Goal: Find specific page/section: Find specific page/section

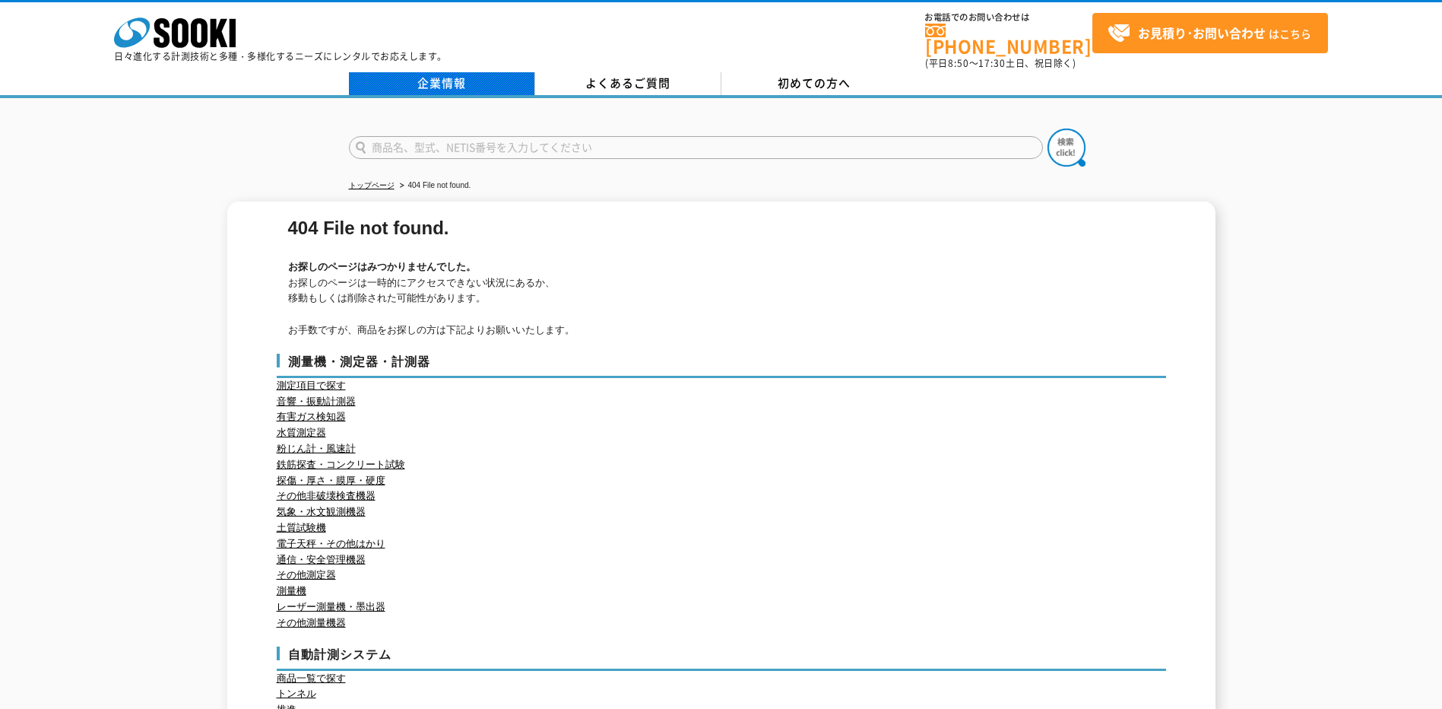
click at [468, 84] on link "企業情報" at bounding box center [442, 83] width 186 height 23
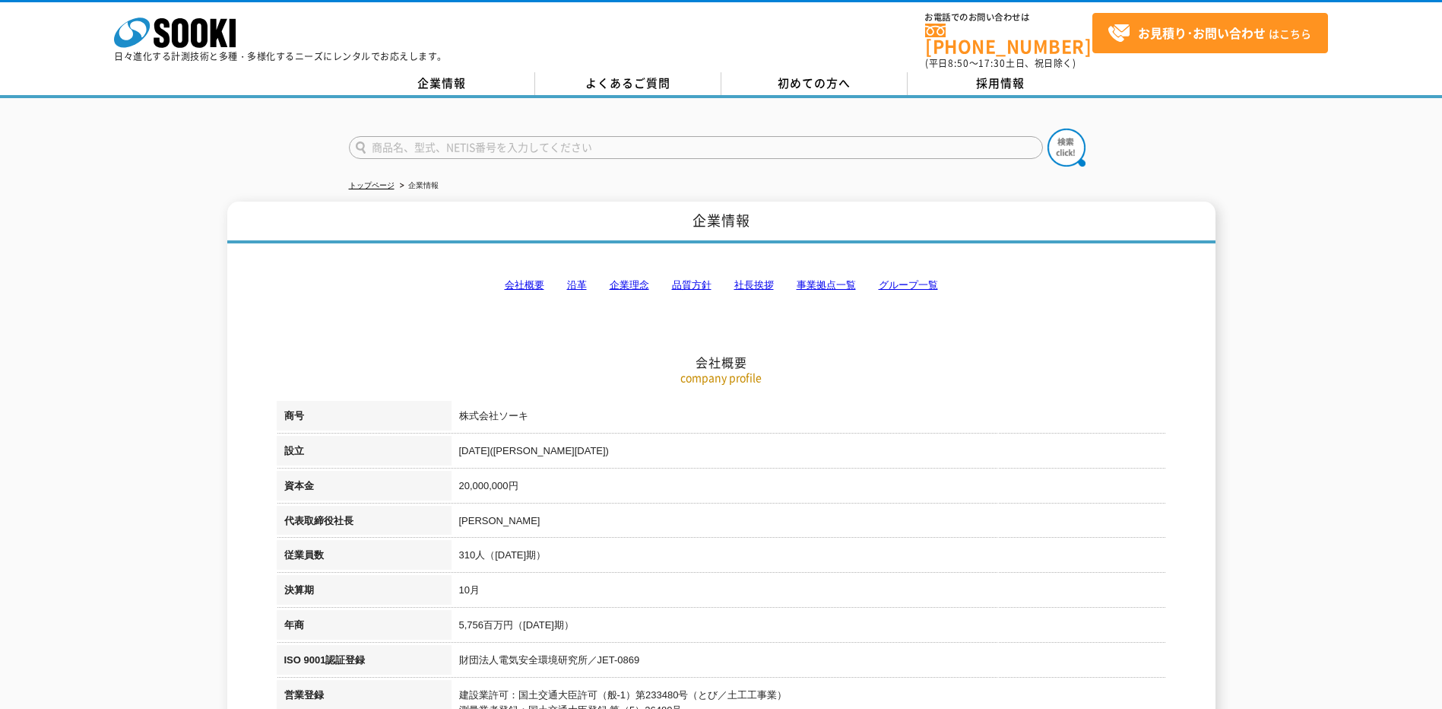
click at [811, 279] on link "事業拠点一覧" at bounding box center [826, 284] width 59 height 11
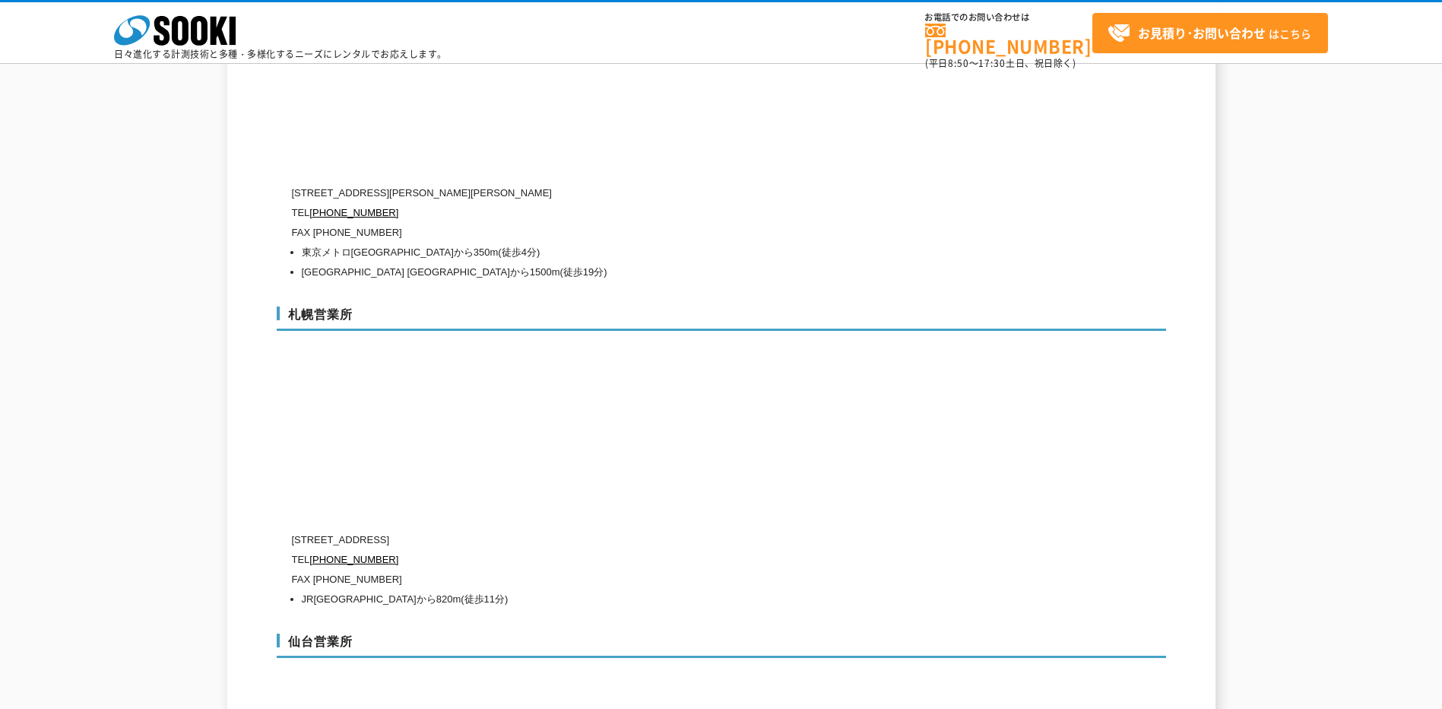
scroll to position [4194, 0]
